Goal: Task Accomplishment & Management: Use online tool/utility

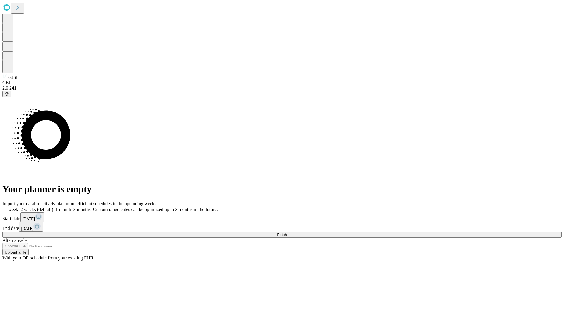
click at [287, 233] on span "Fetch" at bounding box center [282, 235] width 10 height 4
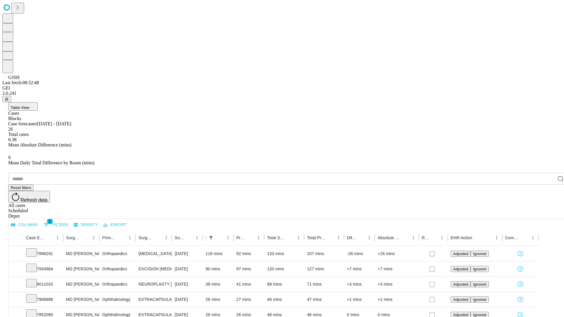
click at [548, 213] on div "Depot" at bounding box center [287, 215] width 559 height 5
